Goal: Communication & Community: Share content

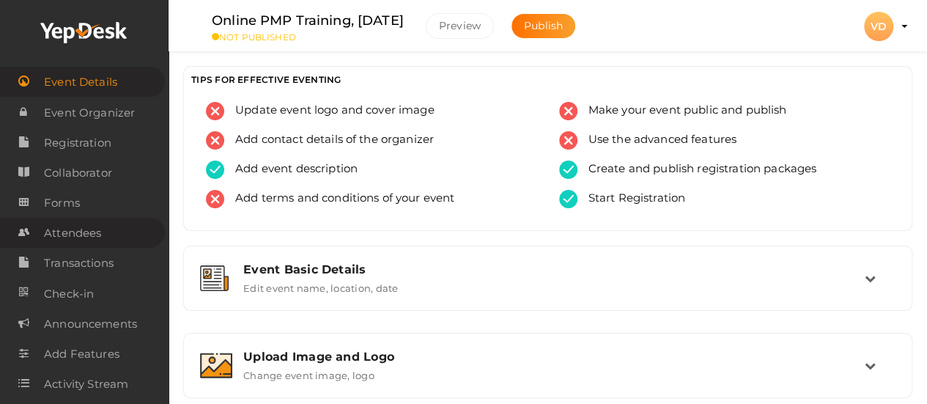
click at [64, 235] on span "Attendees" at bounding box center [72, 232] width 57 height 29
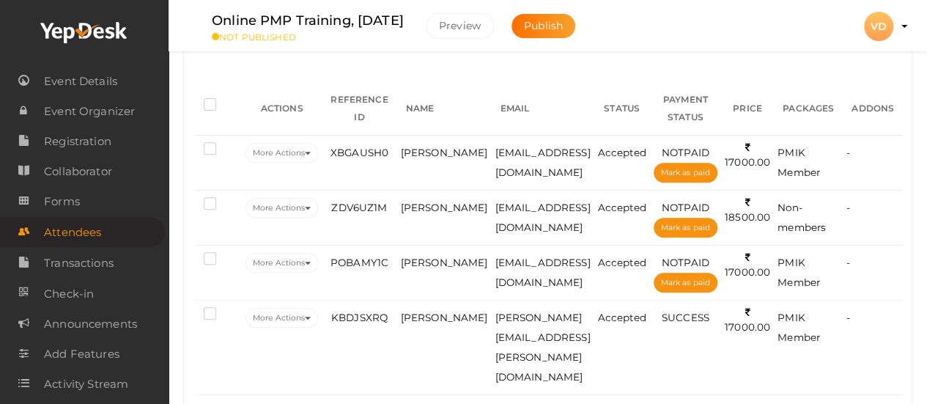
scroll to position [214, 0]
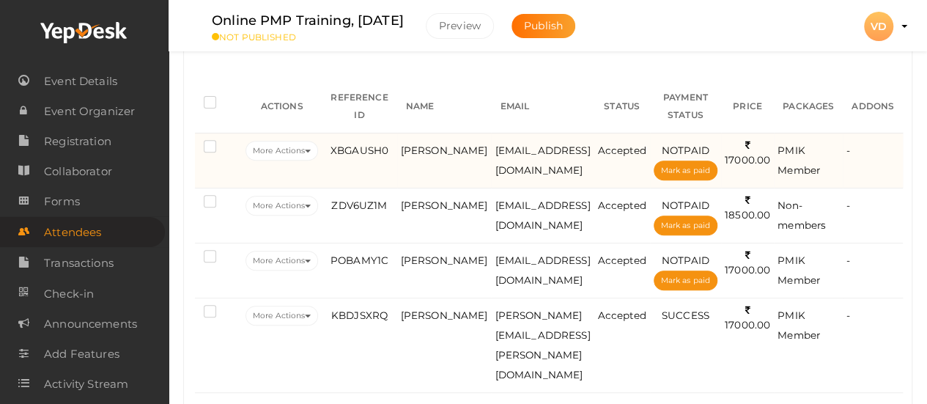
click at [207, 144] on label at bounding box center [213, 148] width 18 height 15
click at [189, 144] on input "checkbox" at bounding box center [189, 144] width 0 height 0
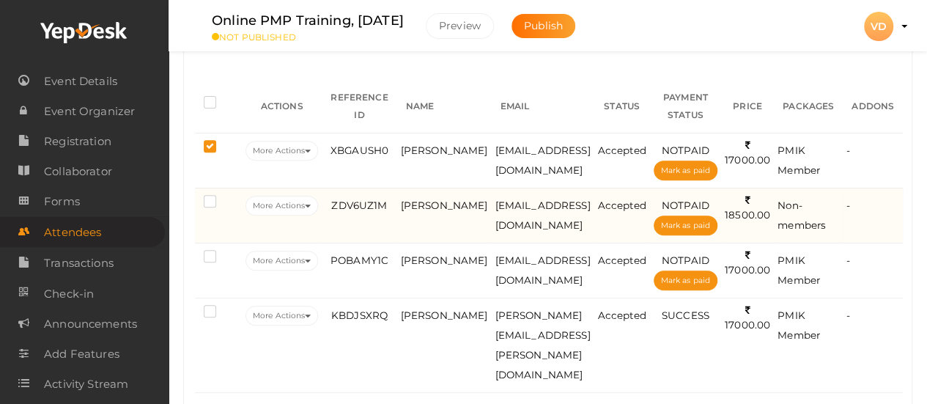
click at [205, 199] on label at bounding box center [213, 203] width 18 height 15
click at [189, 199] on input "checkbox" at bounding box center [189, 199] width 0 height 0
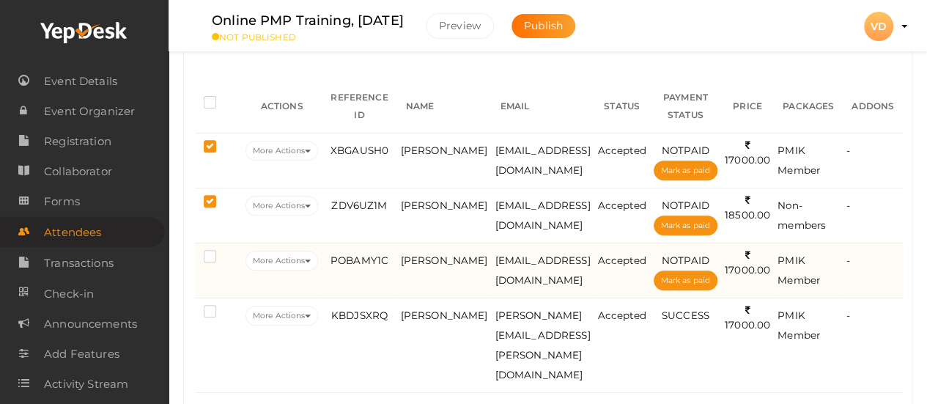
click at [207, 256] on label at bounding box center [213, 258] width 18 height 15
click at [189, 253] on input "checkbox" at bounding box center [189, 253] width 0 height 0
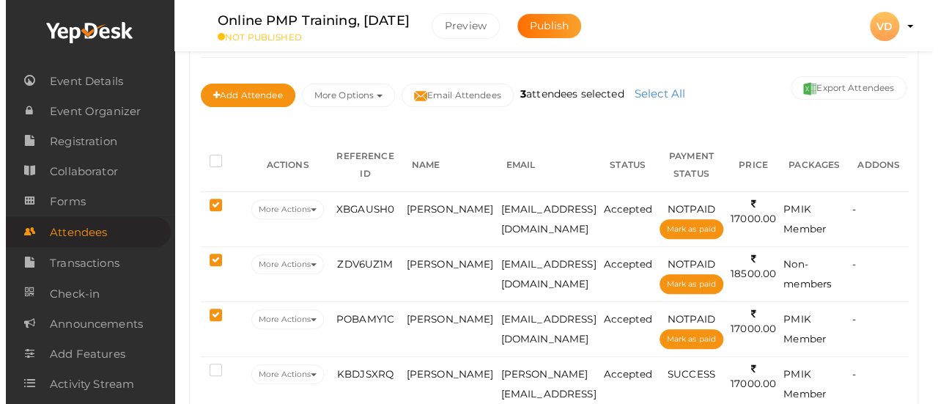
scroll to position [126, 0]
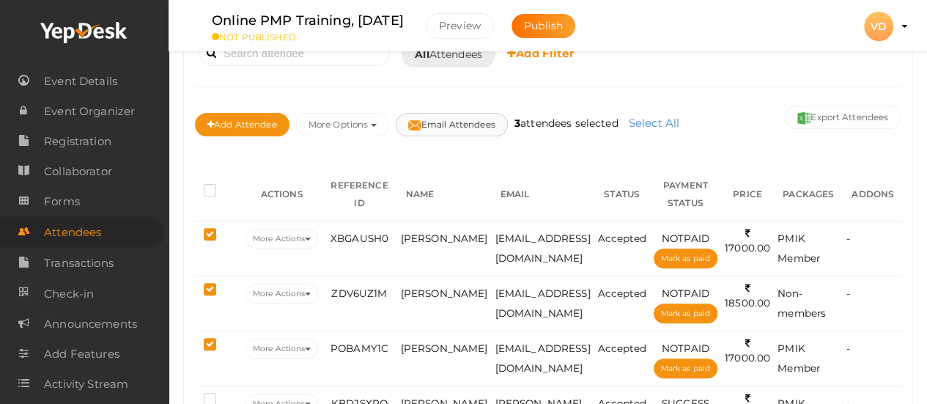
click at [433, 127] on button "Email Attendees" at bounding box center [452, 124] width 112 height 23
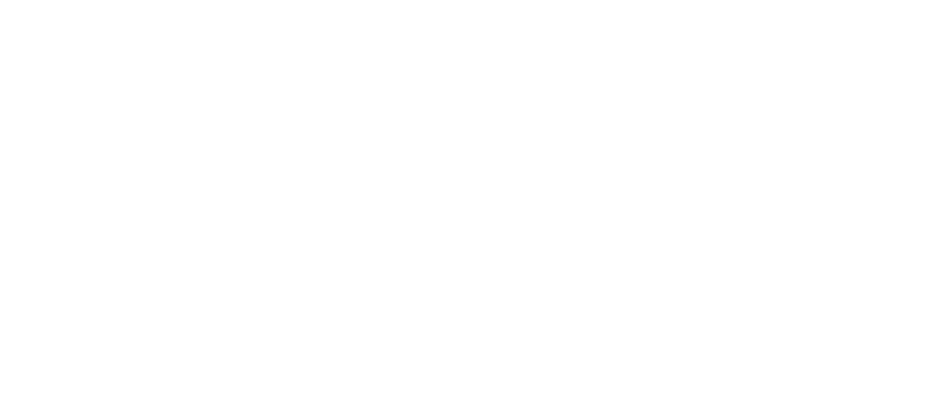
scroll to position [144, 0]
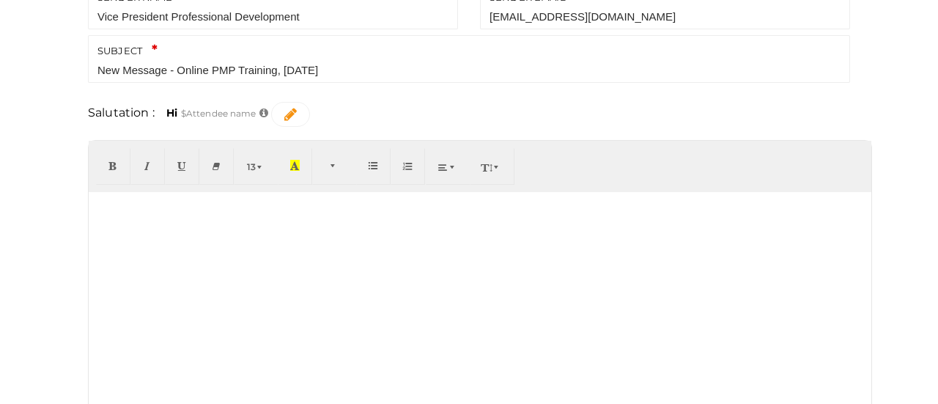
click at [373, 235] on div at bounding box center [480, 302] width 782 height 220
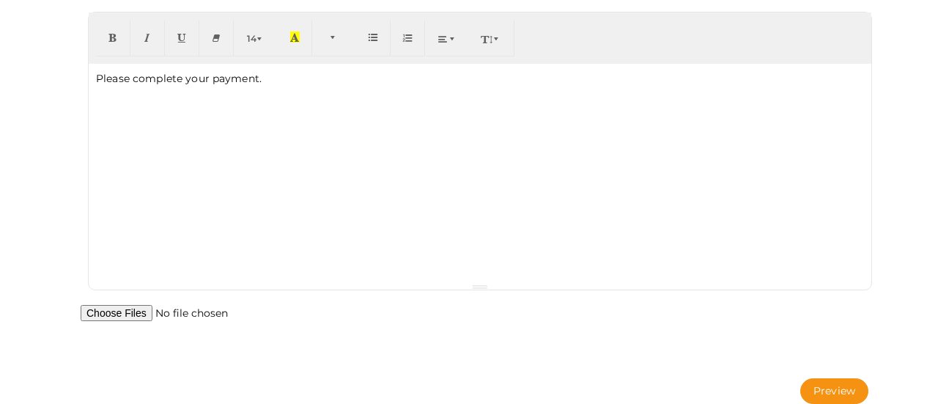
scroll to position [281, 0]
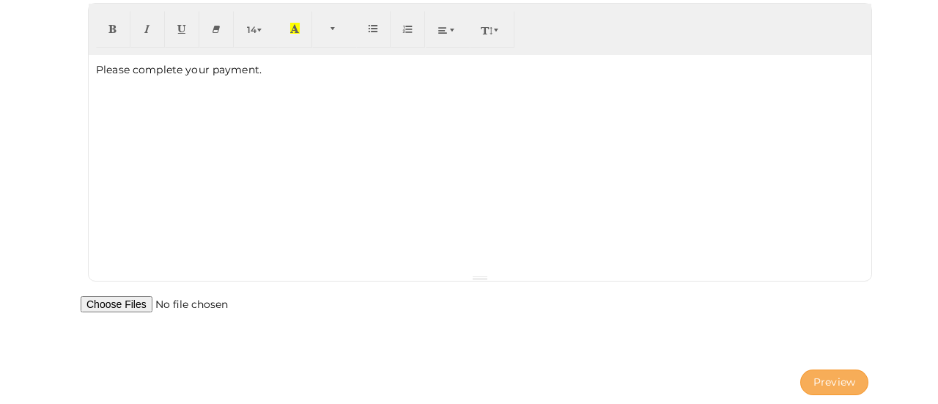
click at [823, 374] on button "Preview" at bounding box center [834, 382] width 68 height 26
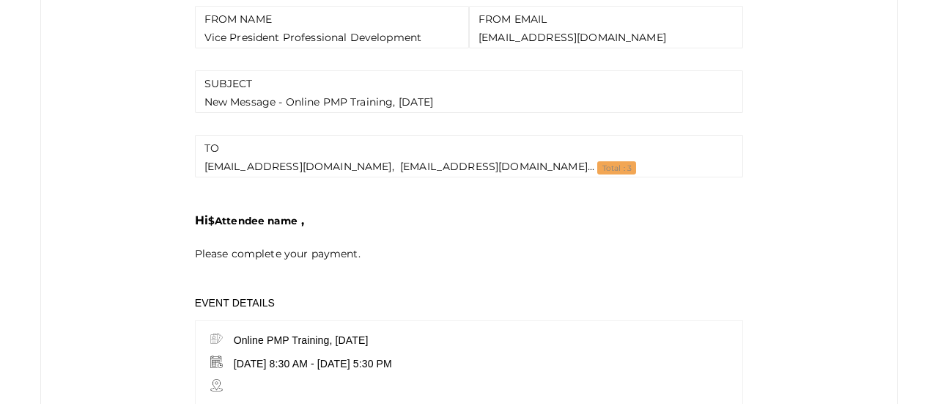
scroll to position [387, 0]
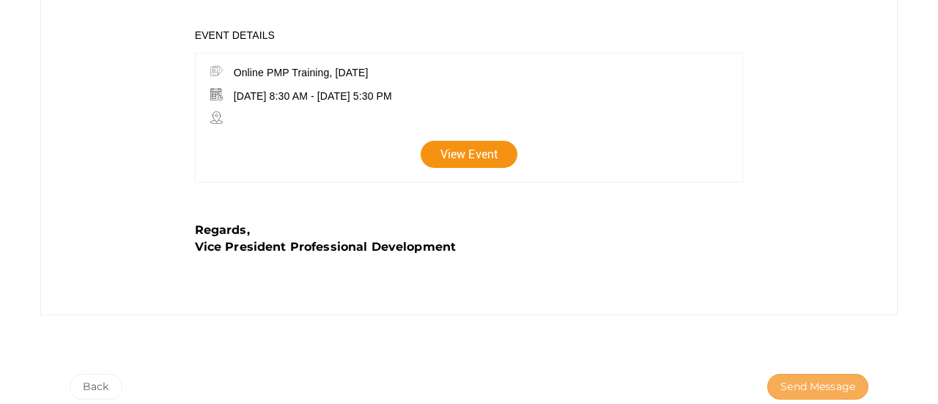
click at [838, 379] on span "Send Message" at bounding box center [817, 386] width 75 height 15
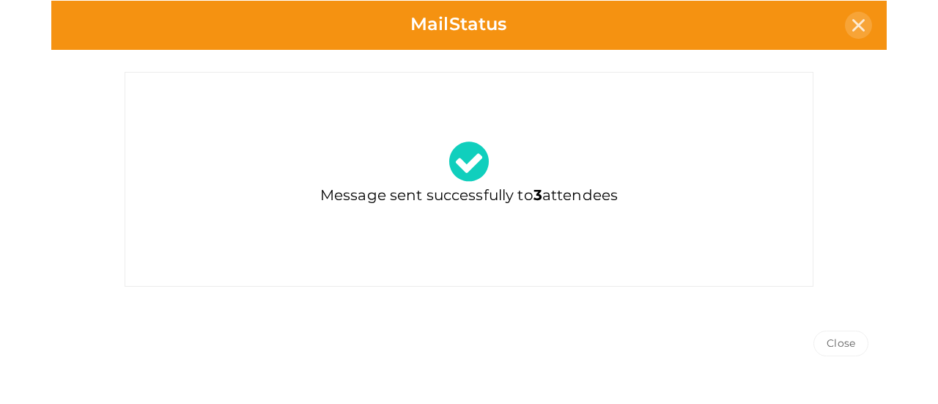
click at [864, 25] on div at bounding box center [858, 25] width 27 height 27
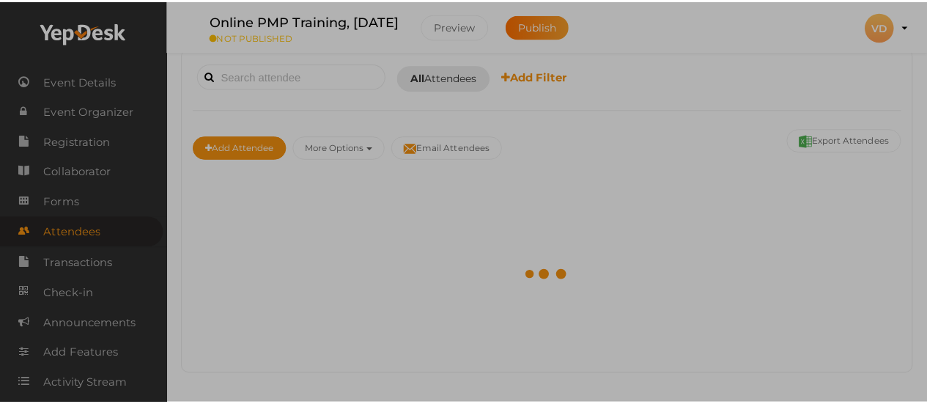
scroll to position [100, 0]
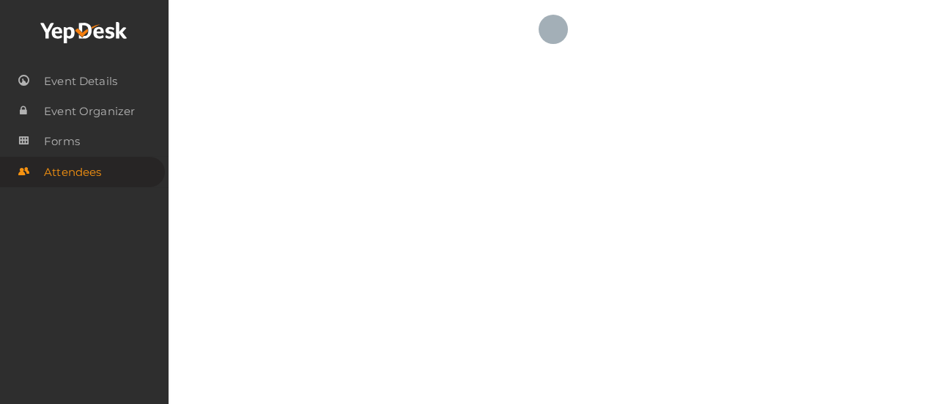
click at [100, 31] on use at bounding box center [83, 32] width 86 height 21
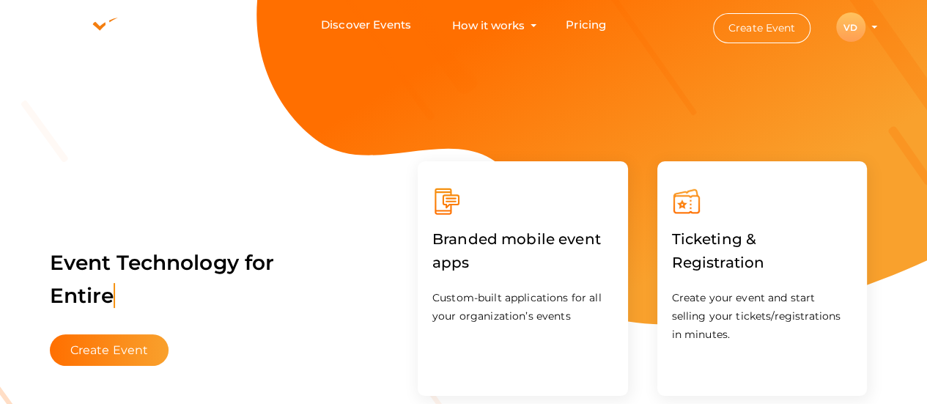
drag, startPoint x: 877, startPoint y: 29, endPoint x: 870, endPoint y: 23, distance: 8.8
click at [870, 23] on li "Create Event VD VD Vice President Professional Development vp-professionaldevel…" at bounding box center [781, 27] width 197 height 53
click at [865, 26] on profile-pic "VD" at bounding box center [850, 27] width 29 height 11
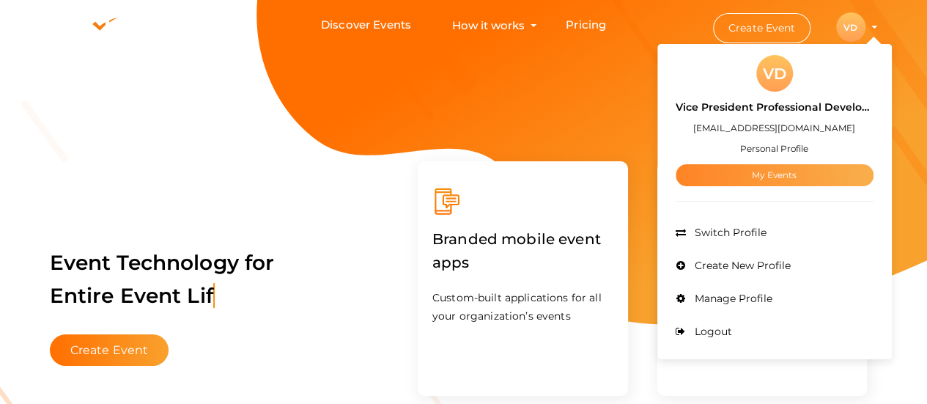
click at [796, 177] on link "My Events" at bounding box center [774, 175] width 198 height 22
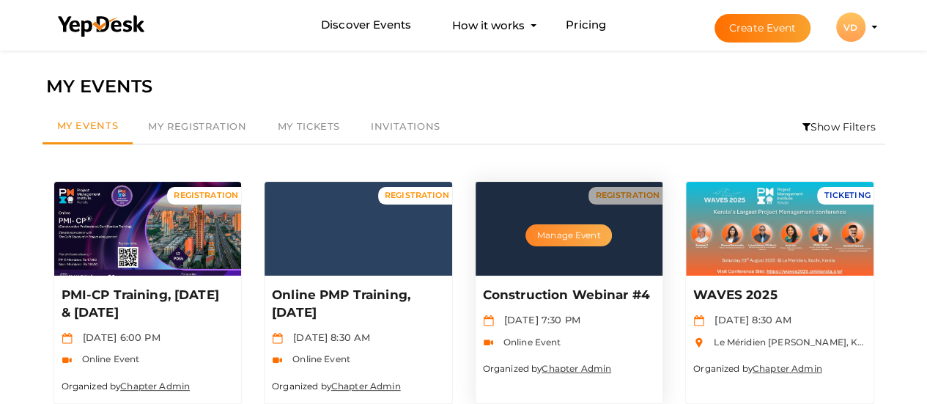
click at [538, 237] on button "Manage Event" at bounding box center [568, 235] width 86 height 22
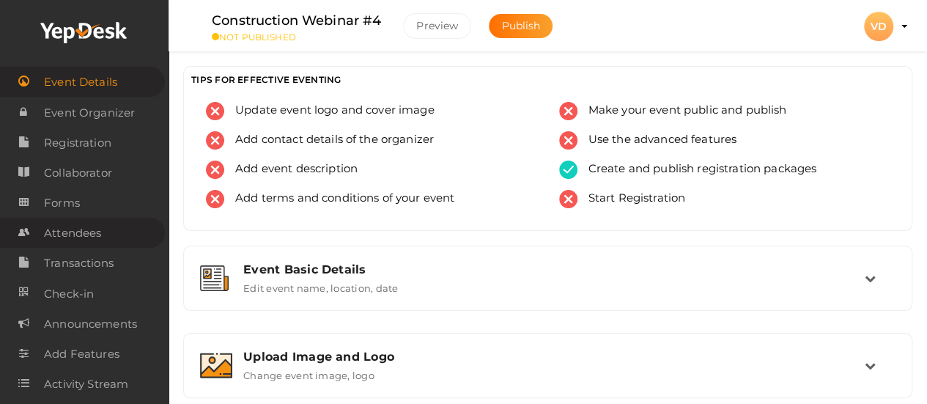
click at [122, 228] on link "Attendees" at bounding box center [82, 233] width 165 height 30
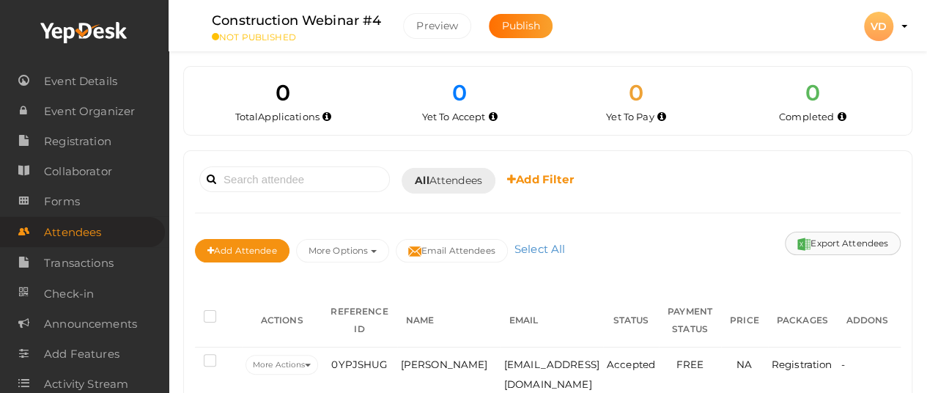
click at [821, 241] on button "Export Attendees" at bounding box center [843, 242] width 116 height 23
